Goal: Communication & Community: Answer question/provide support

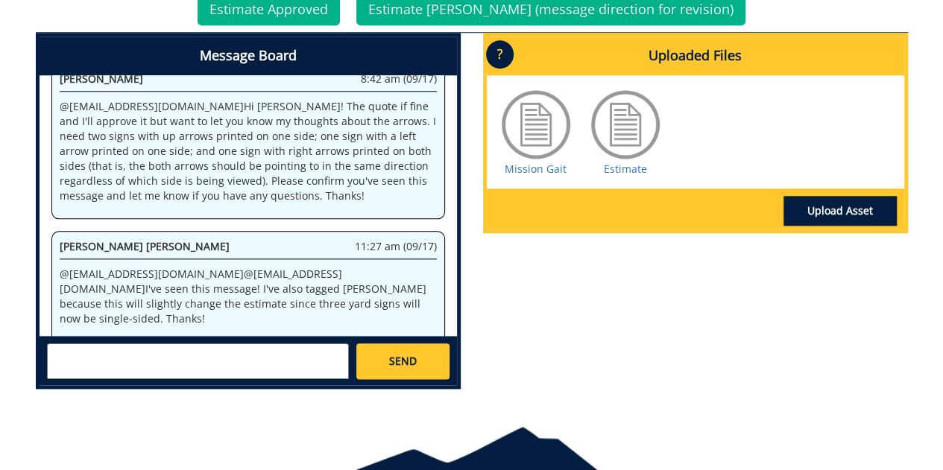
scroll to position [692, 0]
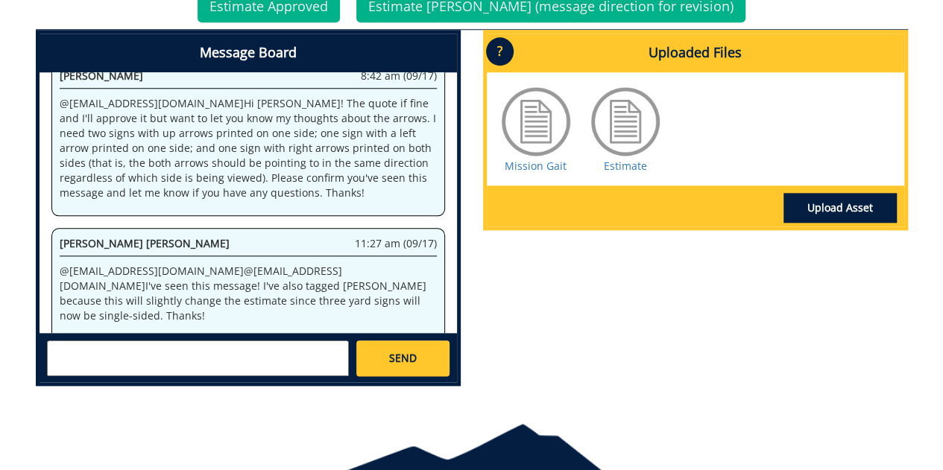
click at [254, 341] on textarea at bounding box center [198, 359] width 302 height 36
type textarea "@[EMAIL_ADDRESS][DOMAIN_NAME] Thanks!!"
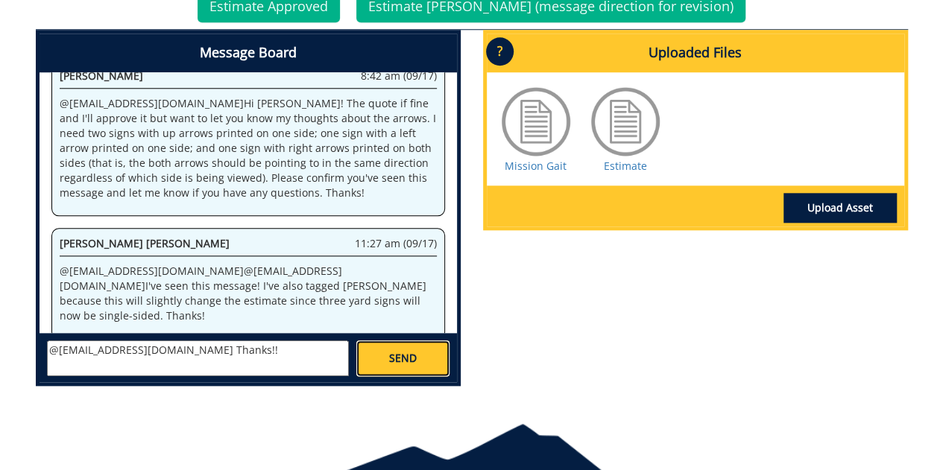
click at [402, 351] on span "SEND" at bounding box center [403, 358] width 28 height 15
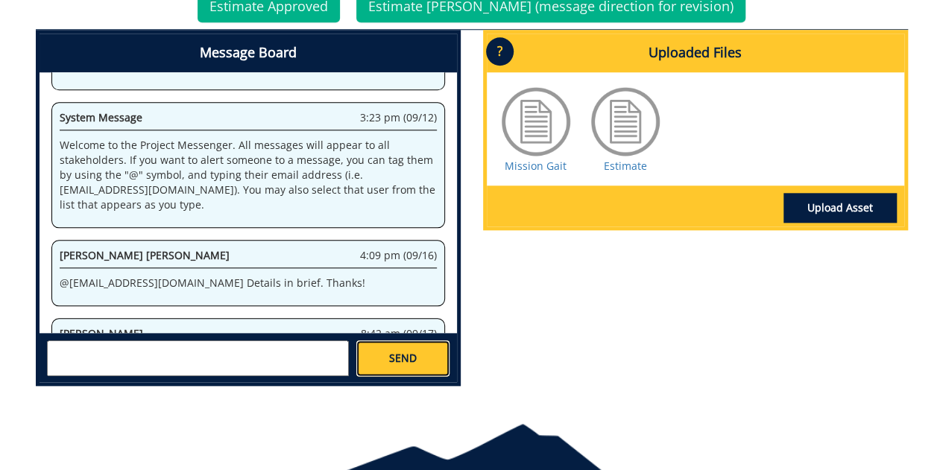
scroll to position [11647, 0]
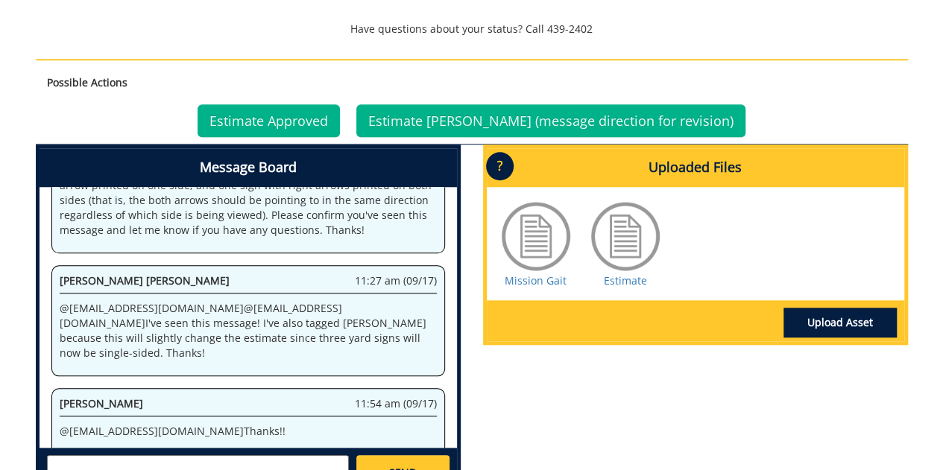
scroll to position [593, 0]
